Goal: Information Seeking & Learning: Understand process/instructions

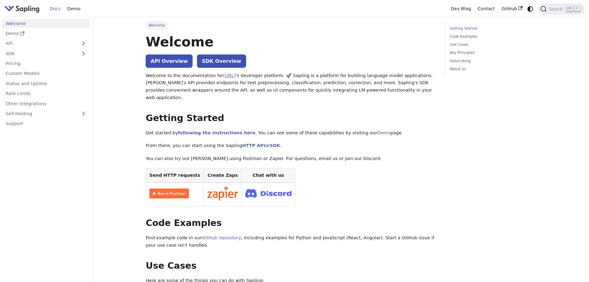
click at [229, 76] on link "[URL]" at bounding box center [229, 75] width 12 height 5
click at [225, 130] on link "following the instructions here" at bounding box center [216, 132] width 77 height 5
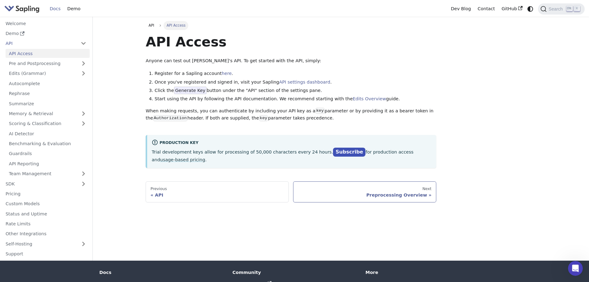
click at [412, 192] on div "Preprocessing Overview" at bounding box center [365, 195] width 134 height 6
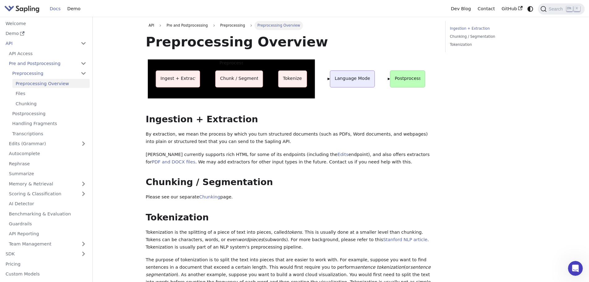
click at [355, 270] on em "sentence tokenization" at bounding box center [379, 267] width 49 height 5
click at [42, 30] on link "Demo" at bounding box center [46, 33] width 88 height 9
